Goal: Subscribe to service/newsletter

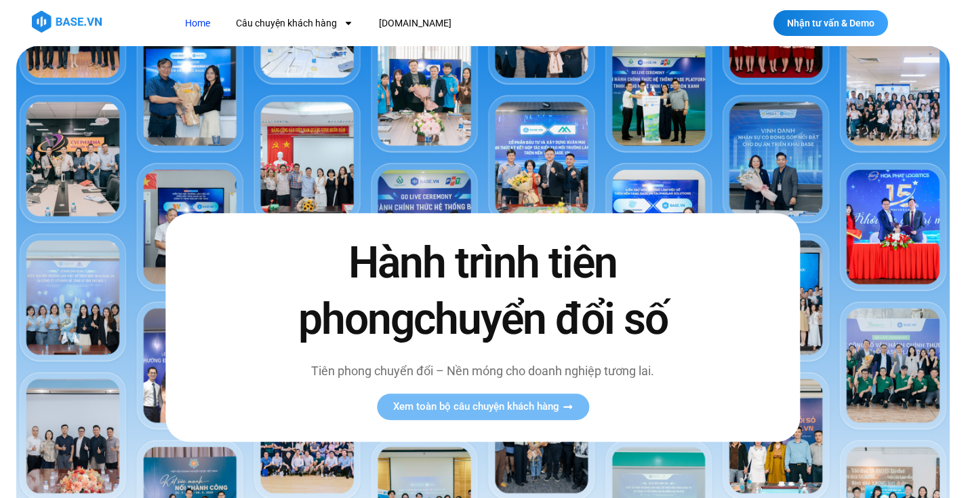
click at [201, 103] on img at bounding box center [483, 320] width 934 height 549
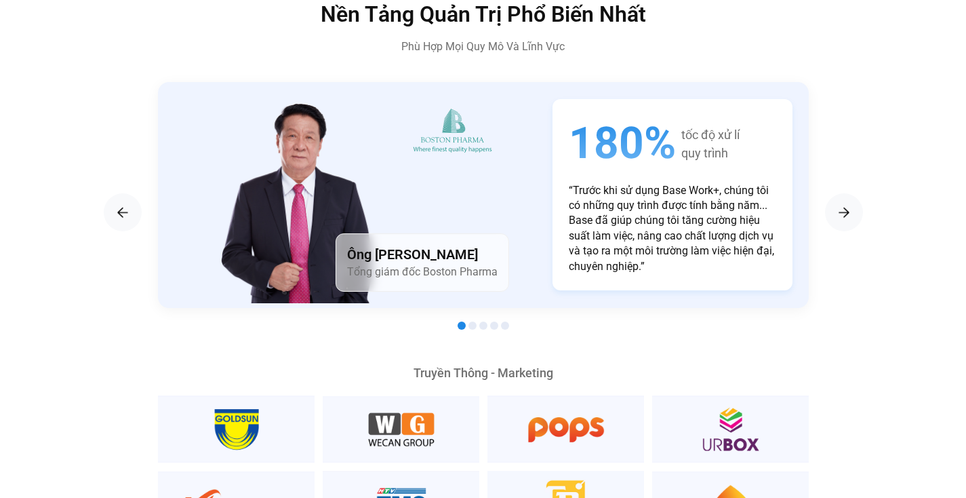
scroll to position [2304, 0]
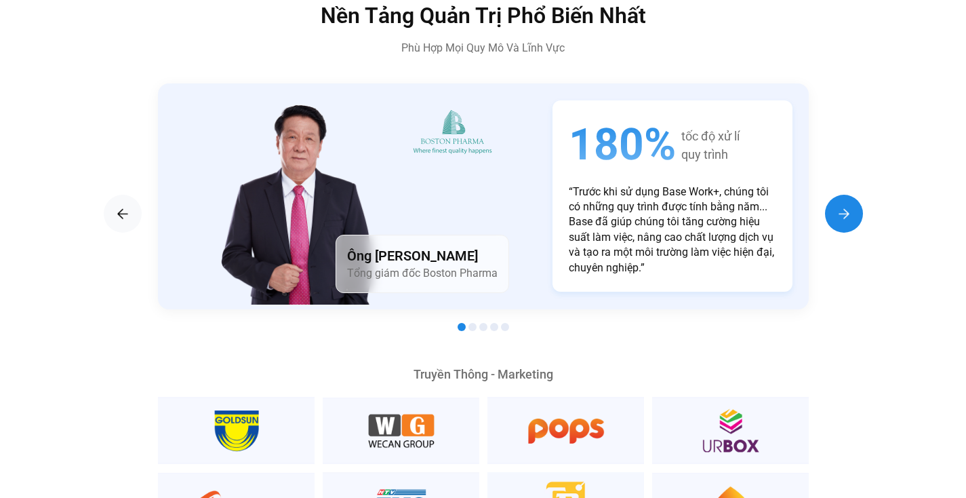
click at [833, 199] on div "Next slide" at bounding box center [844, 214] width 38 height 38
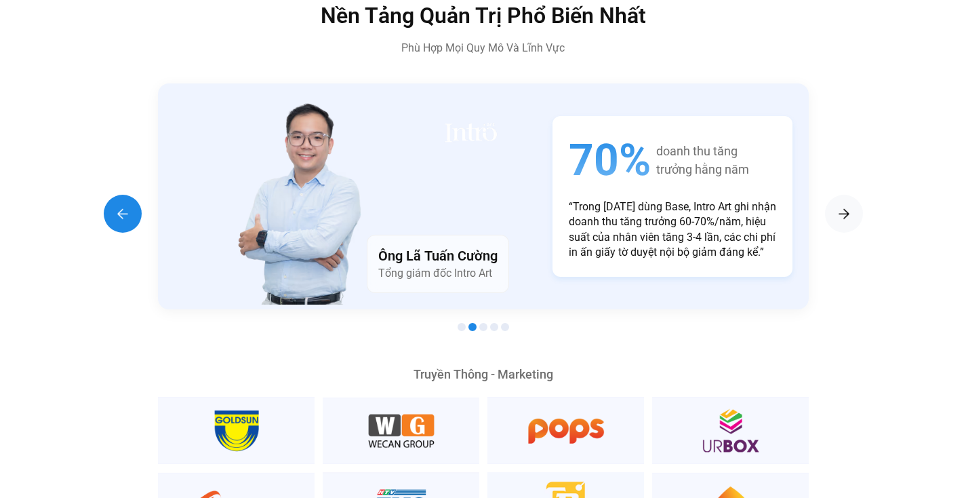
click at [115, 205] on img "Previous slide" at bounding box center [123, 213] width 16 height 16
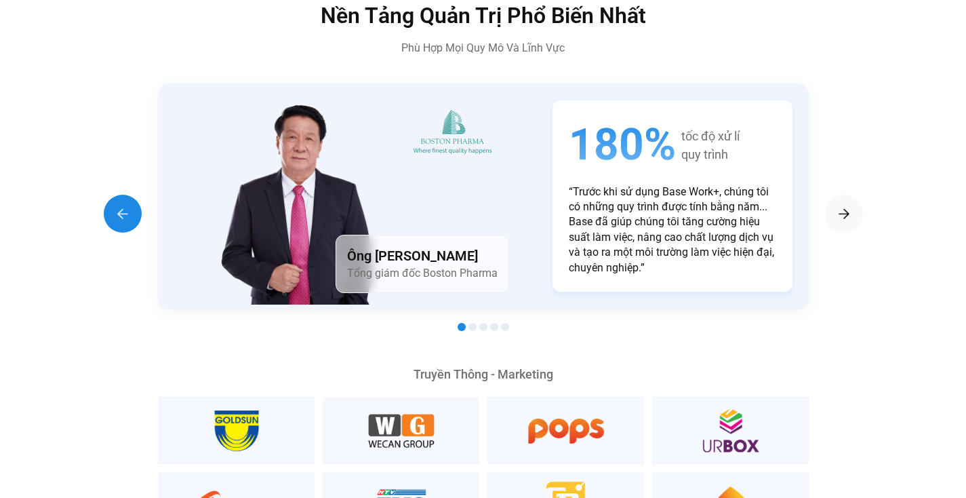
click at [115, 205] on img "Previous slide" at bounding box center [123, 213] width 16 height 16
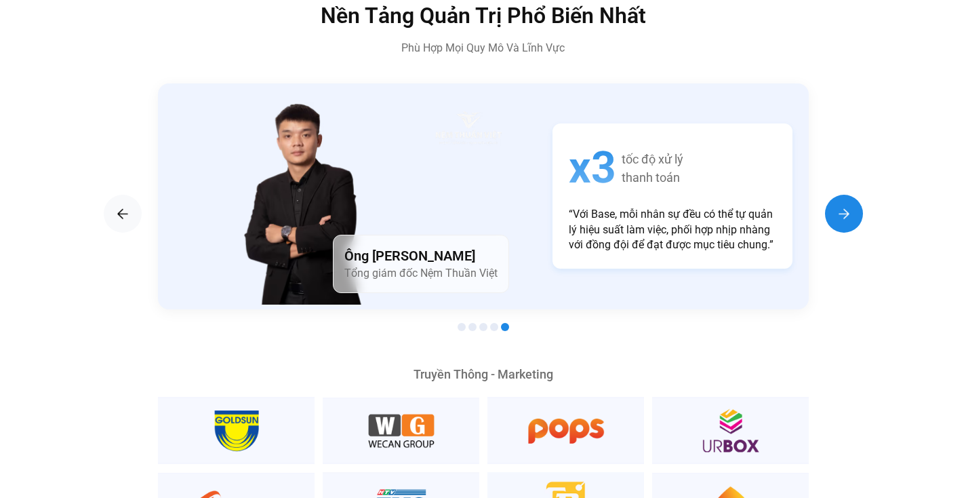
click at [842, 195] on div "Next slide" at bounding box center [844, 214] width 38 height 38
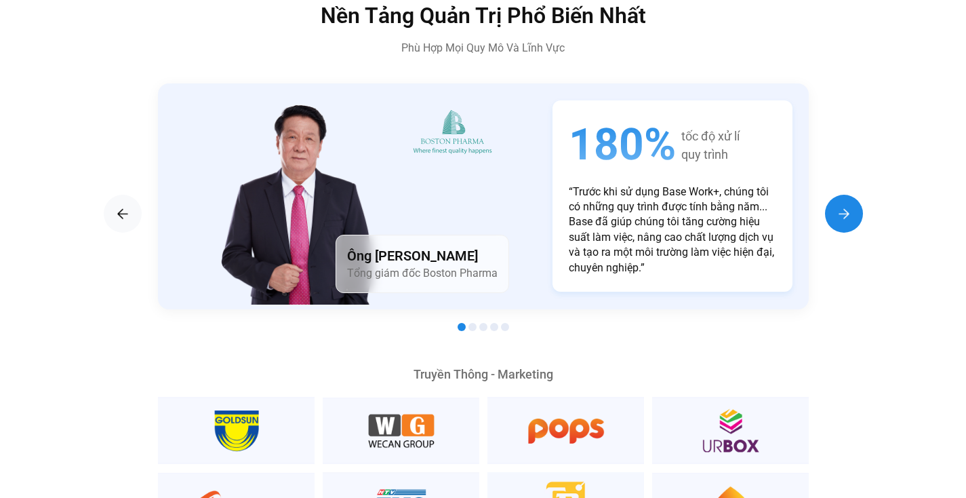
click at [842, 195] on div "Next slide" at bounding box center [844, 214] width 38 height 38
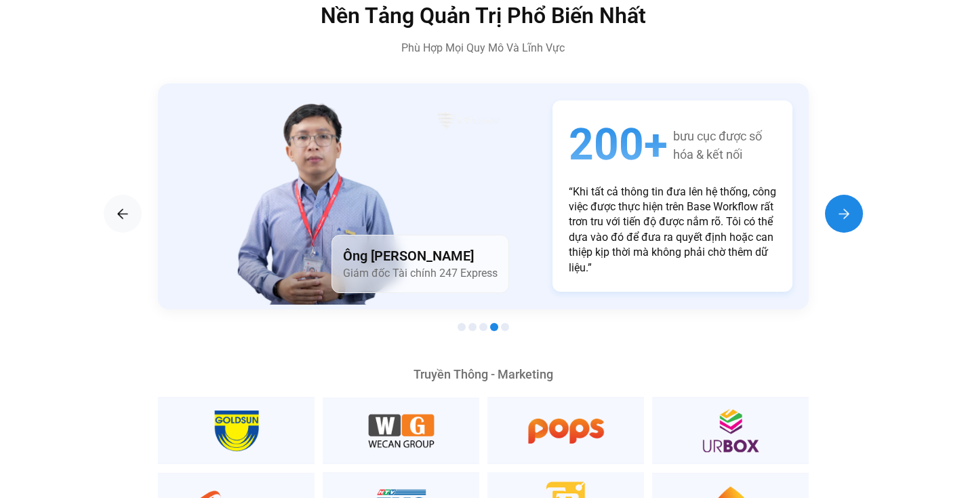
click at [842, 195] on div "Next slide" at bounding box center [844, 214] width 38 height 38
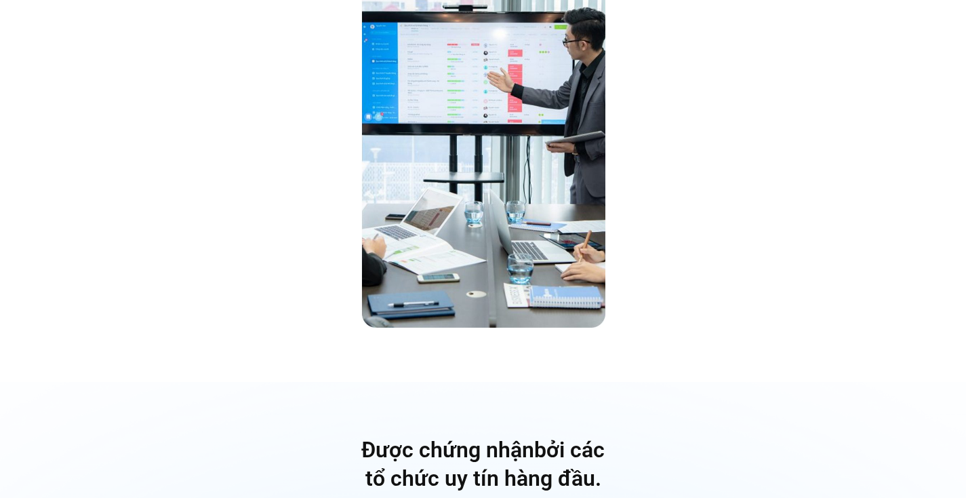
scroll to position [4077, 0]
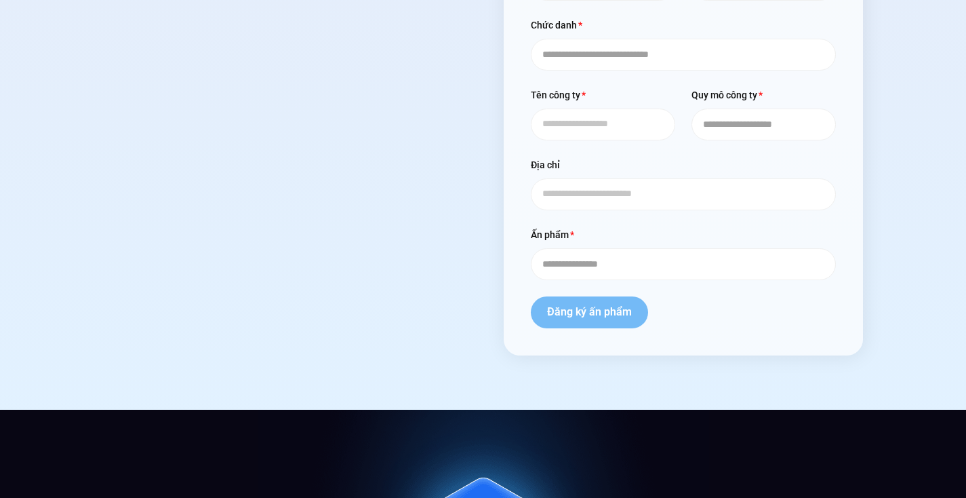
click at [579, 306] on span "Đăng ký ấn phẩm" at bounding box center [589, 311] width 85 height 11
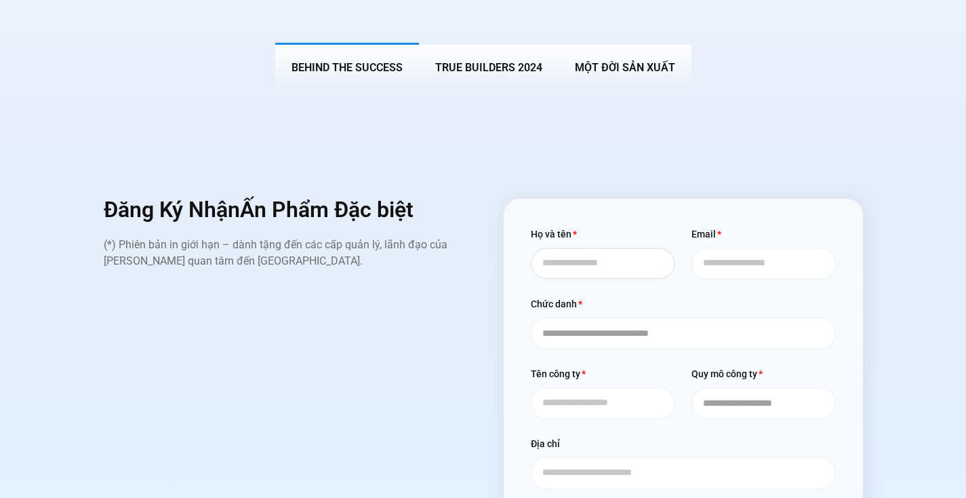
scroll to position [5269, 0]
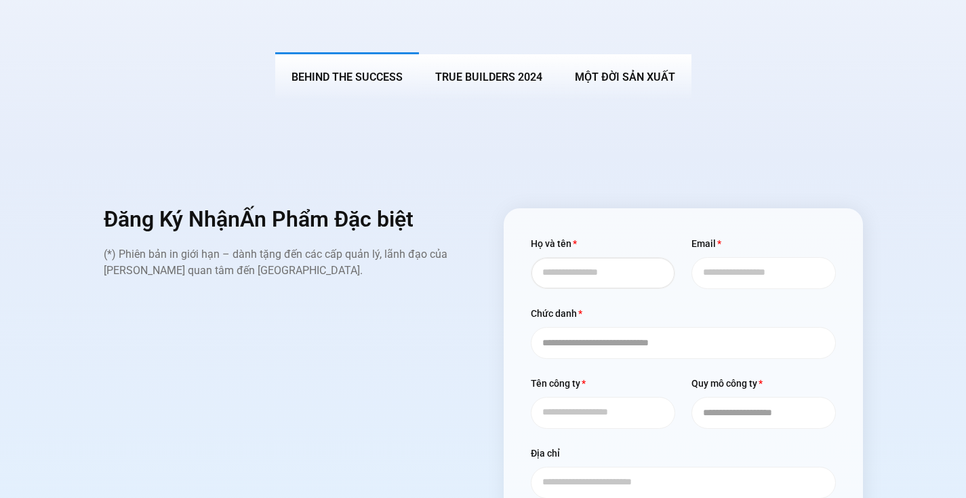
click at [626, 257] on input "Họ và tên" at bounding box center [603, 273] width 144 height 32
click at [728, 257] on input "Email" at bounding box center [764, 273] width 144 height 32
click at [671, 331] on select "**********" at bounding box center [683, 343] width 305 height 32
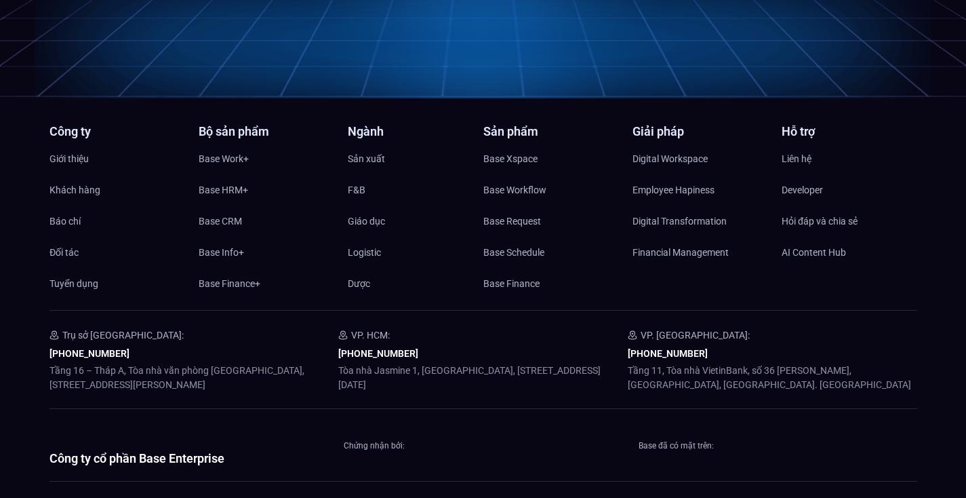
scroll to position [6509, 0]
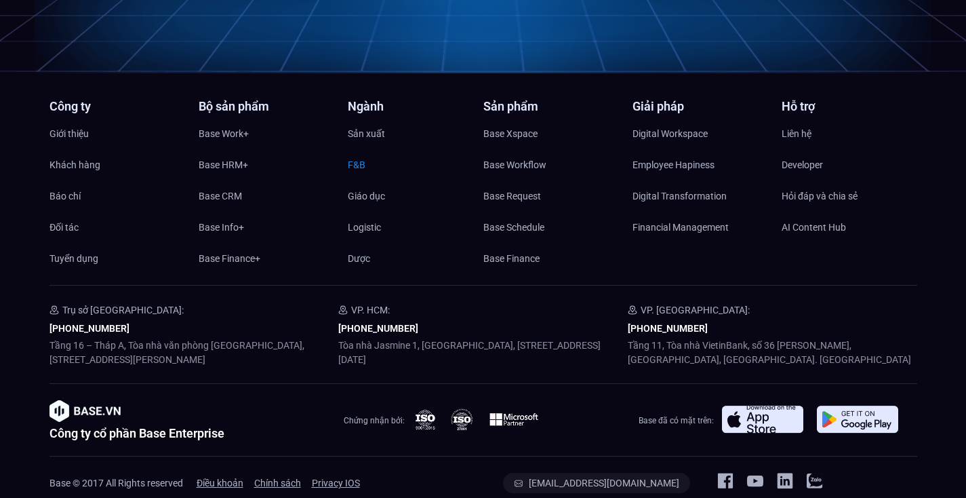
click at [361, 155] on span "F&B" at bounding box center [357, 165] width 18 height 20
